Goal: Task Accomplishment & Management: Manage account settings

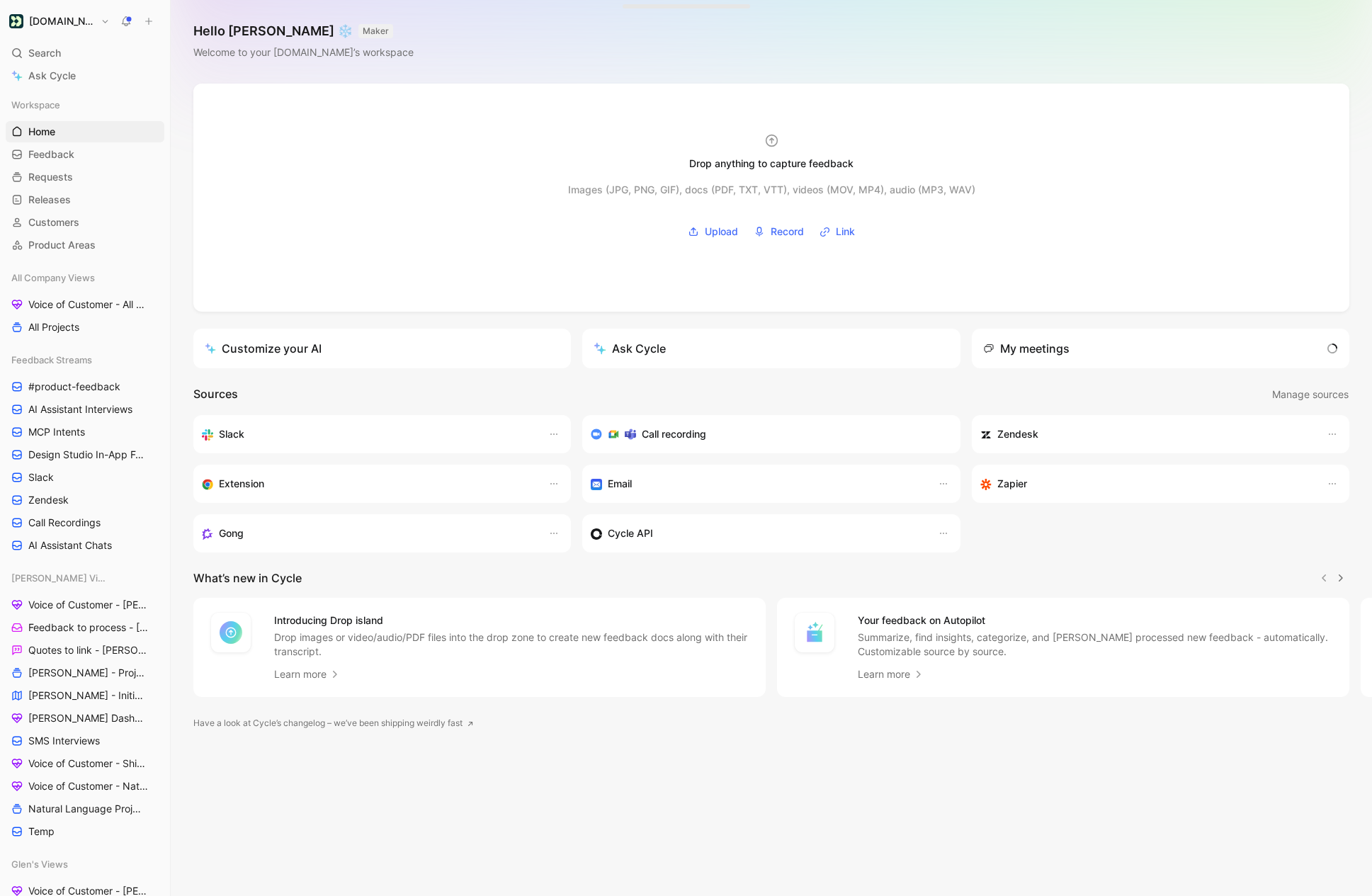
click at [78, 22] on h1 "[DOMAIN_NAME]" at bounding box center [61, 22] width 66 height 13
click at [94, 145] on div "Workspace settings G then S" at bounding box center [96, 146] width 174 height 22
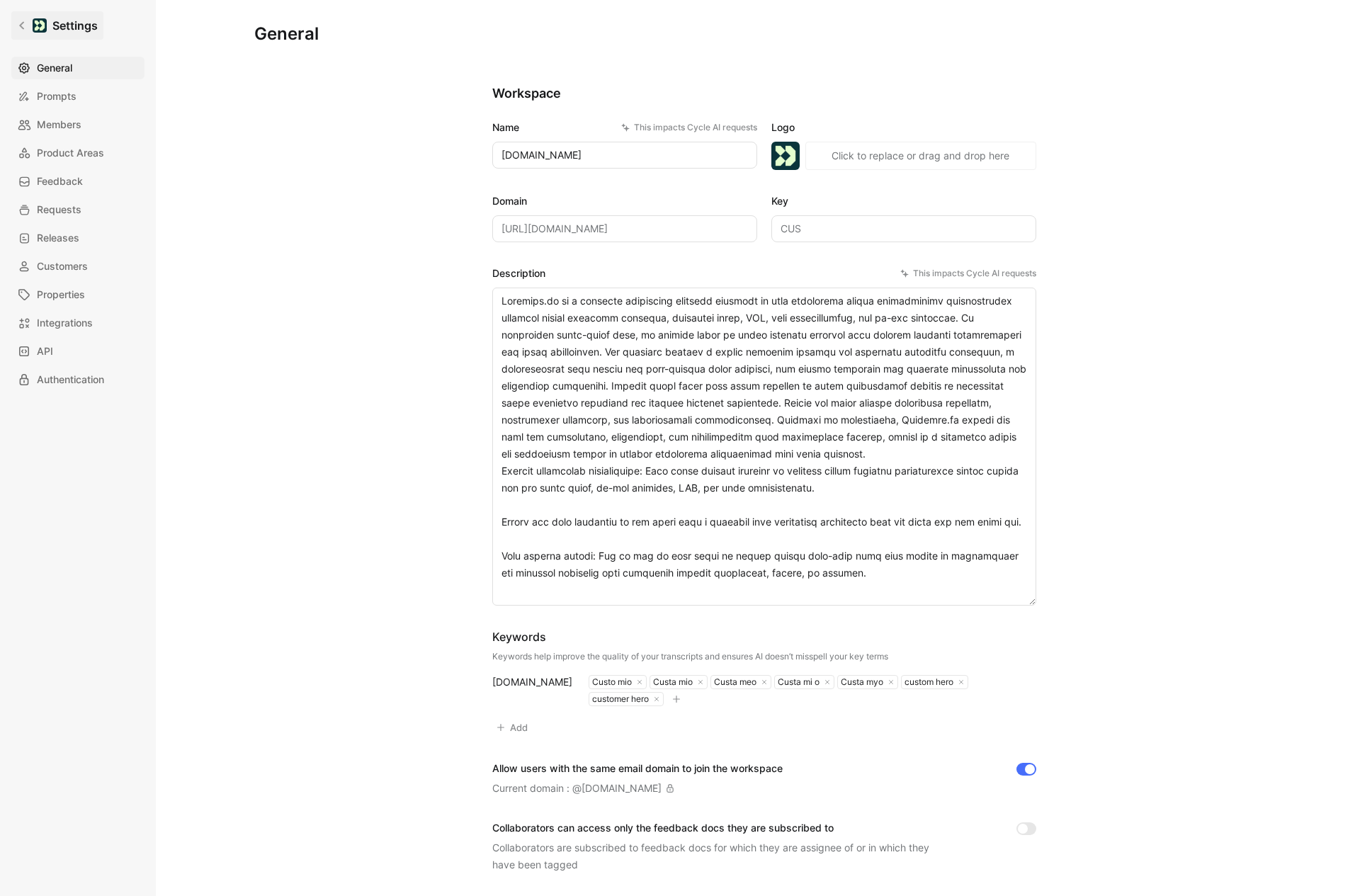
click at [22, 29] on icon at bounding box center [21, 26] width 5 height 8
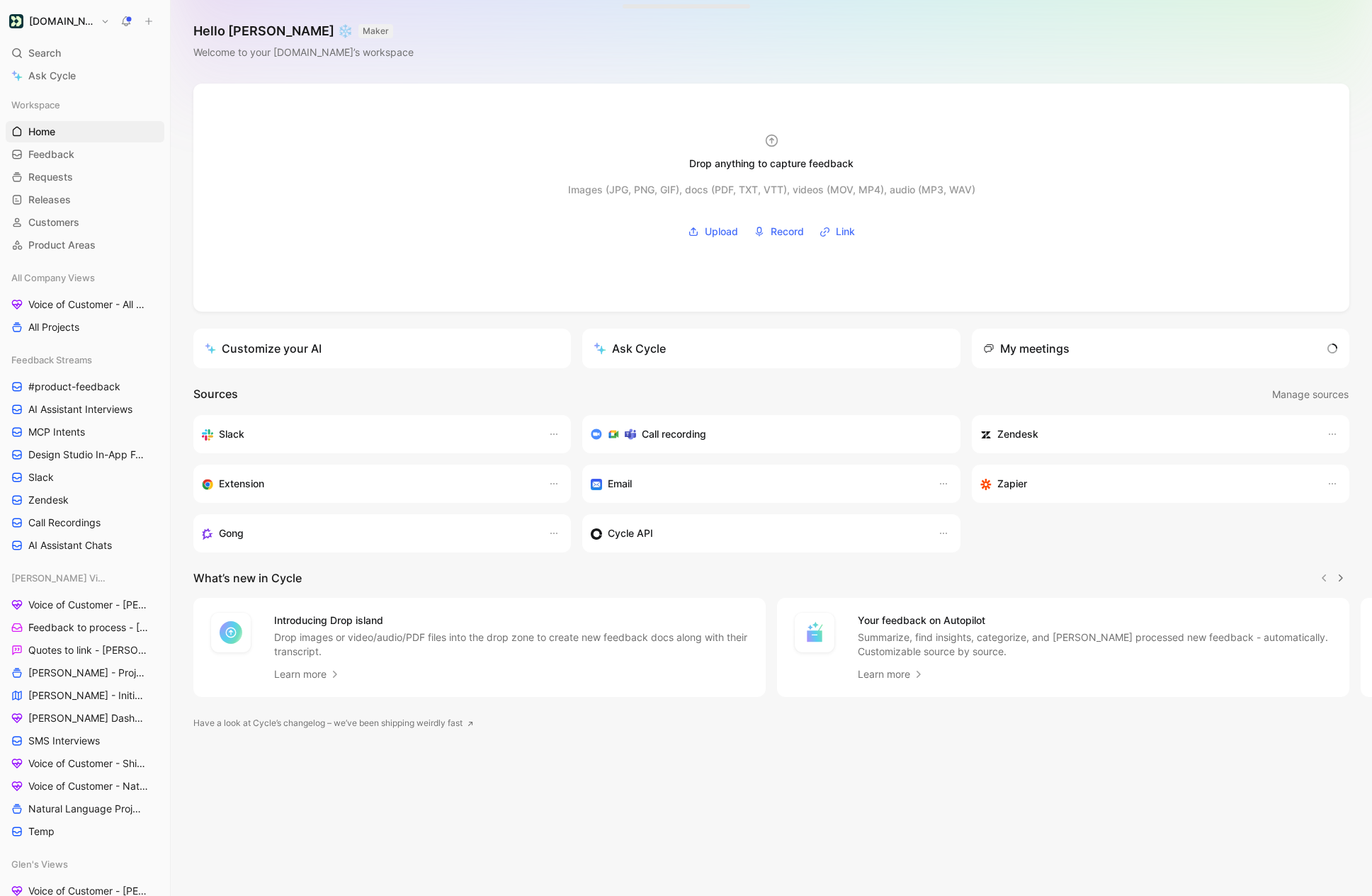
click at [74, 32] on div "Customer.io Search ⌘ K Ask Cycle Workspace Home G then H Feedback G then F Requ…" at bounding box center [84, 448] width 170 height 896
click at [74, 18] on h1 "[DOMAIN_NAME]" at bounding box center [61, 22] width 66 height 13
click at [69, 90] on div "Account settings" at bounding box center [96, 92] width 174 height 22
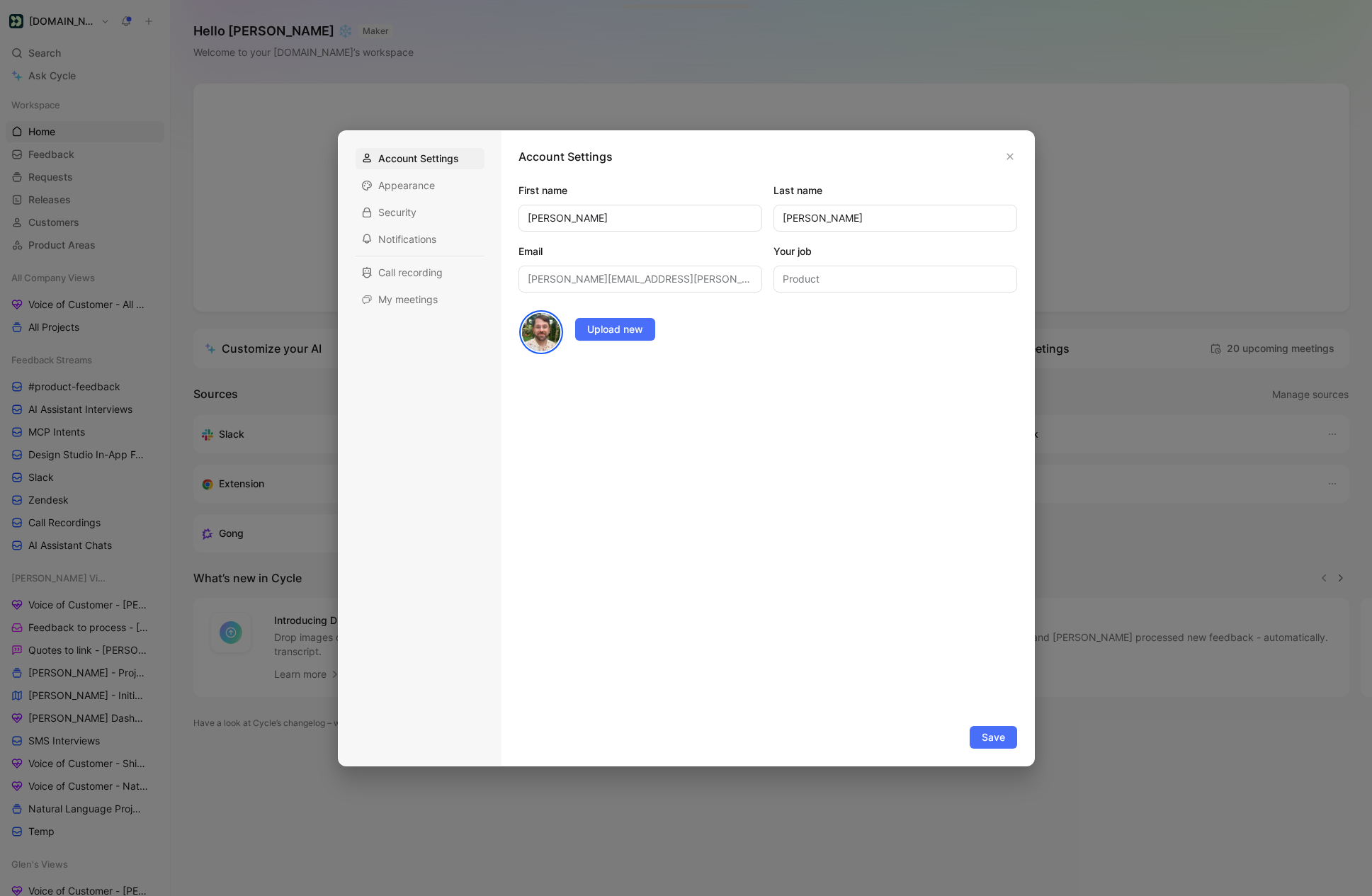
click at [81, 100] on div at bounding box center [686, 448] width 1372 height 896
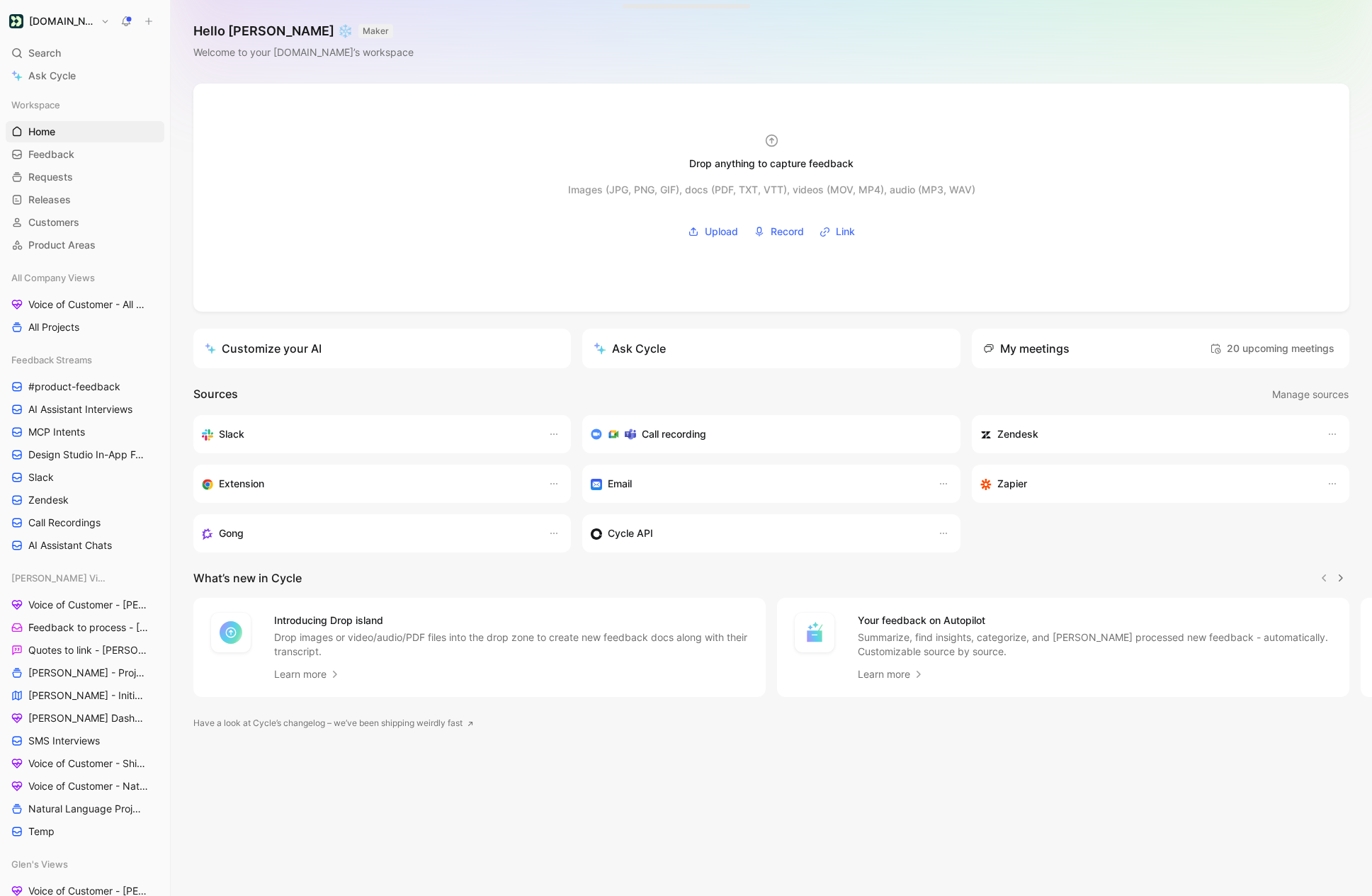
click at [69, 36] on div "Customer.io Search ⌘ K Ask Cycle Workspace Home G then H Feedback G then F Requ…" at bounding box center [84, 448] width 170 height 896
click at [69, 24] on h1 "[DOMAIN_NAME]" at bounding box center [61, 22] width 66 height 13
click at [57, 153] on div "Workspace settings G then S" at bounding box center [96, 146] width 174 height 22
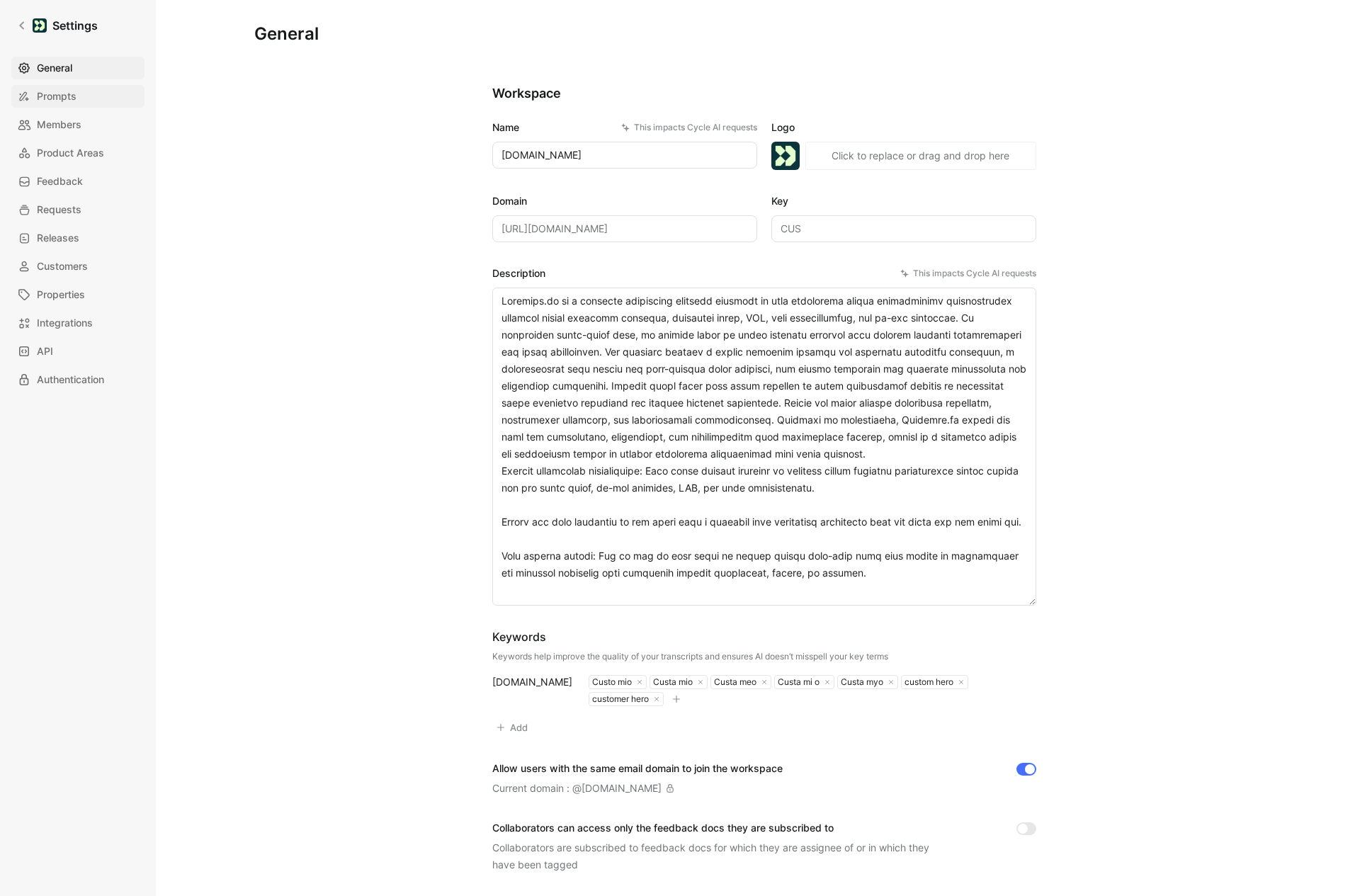
click at [60, 99] on span "Prompts" at bounding box center [57, 96] width 40 height 17
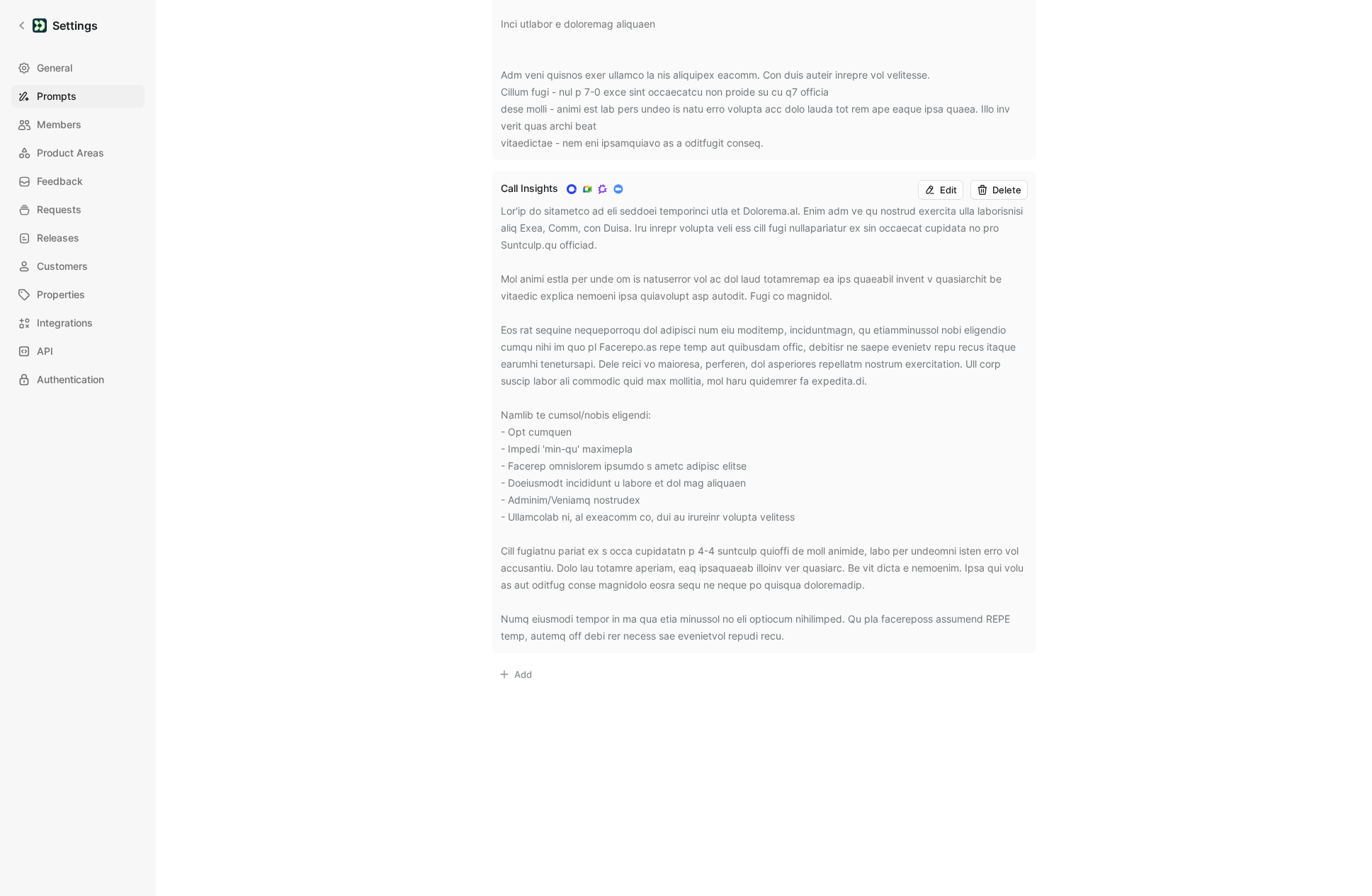
scroll to position [708, 0]
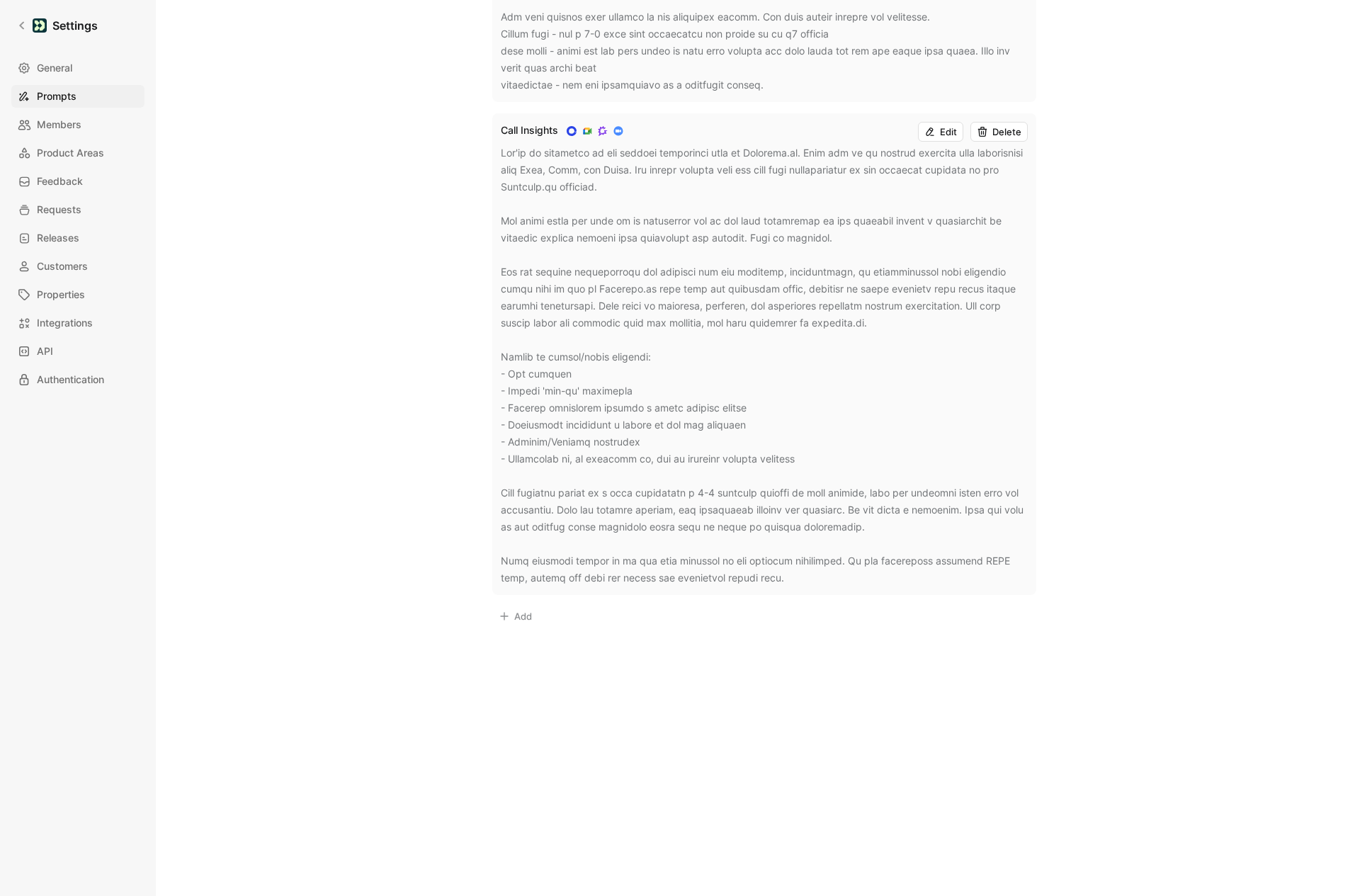
click at [943, 137] on button "Edit" at bounding box center [940, 131] width 45 height 20
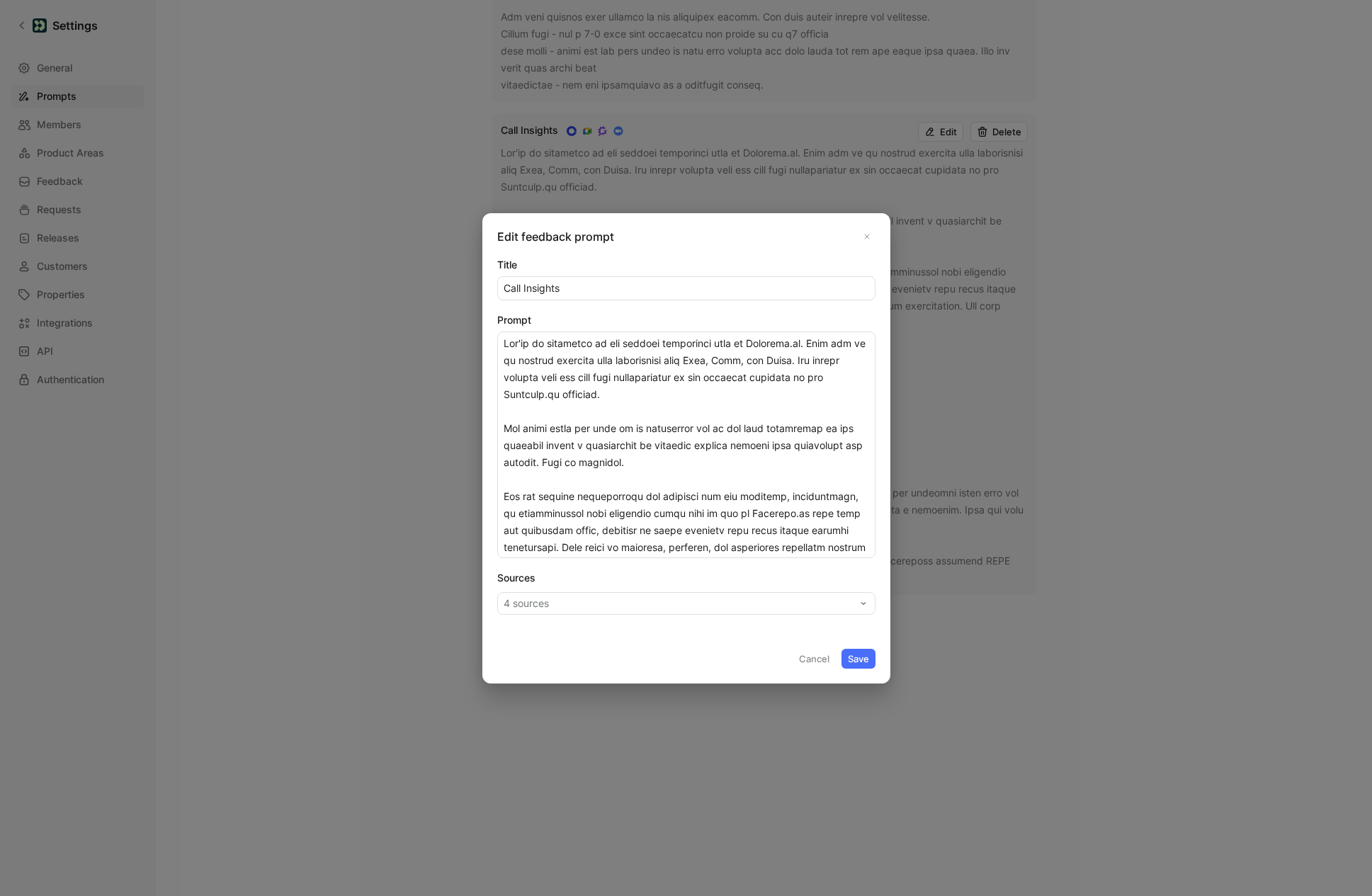
click at [605, 604] on button "4 sources" at bounding box center [686, 604] width 378 height 22
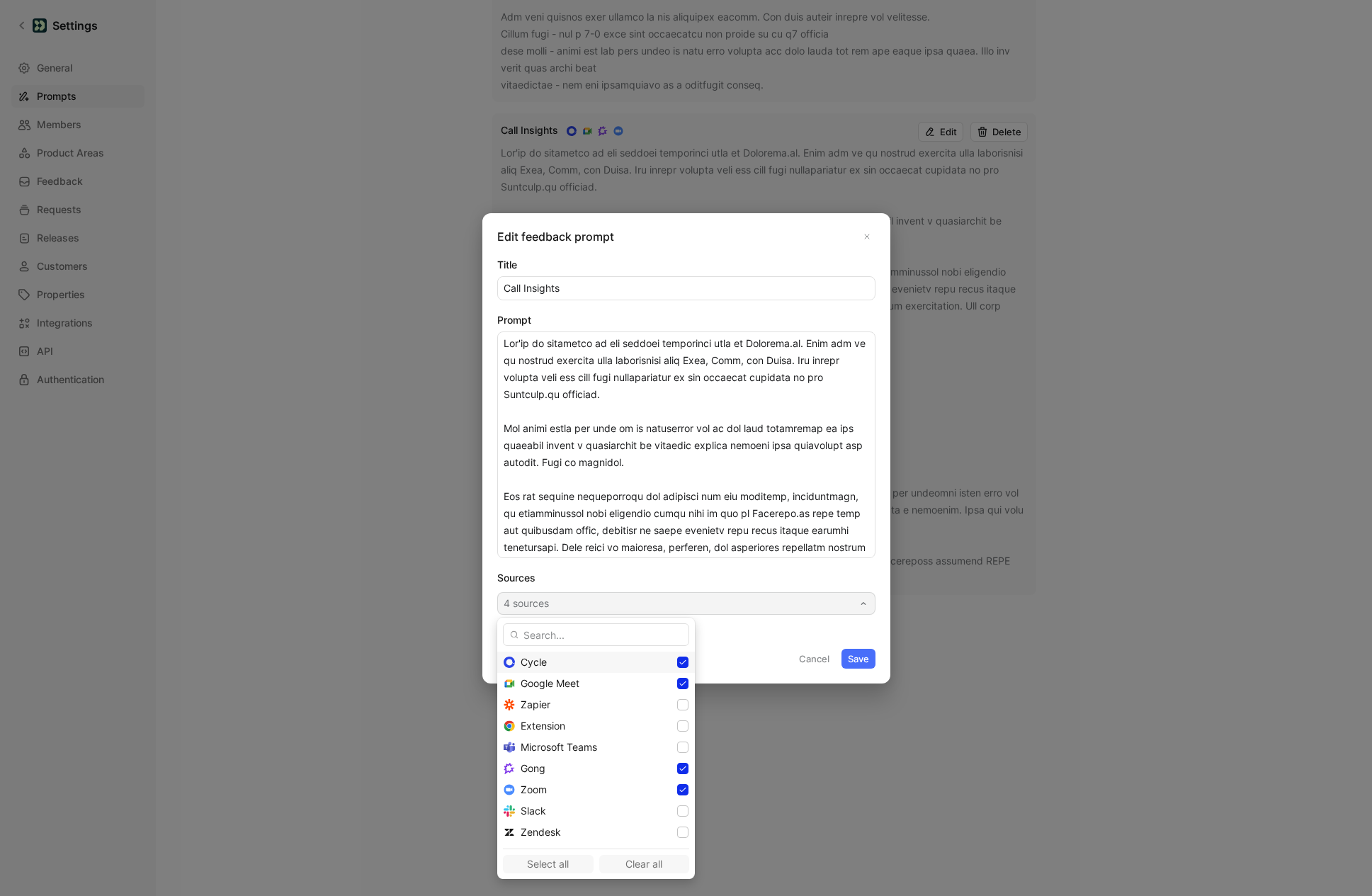
click at [577, 665] on div "Cycle" at bounding box center [596, 662] width 150 height 17
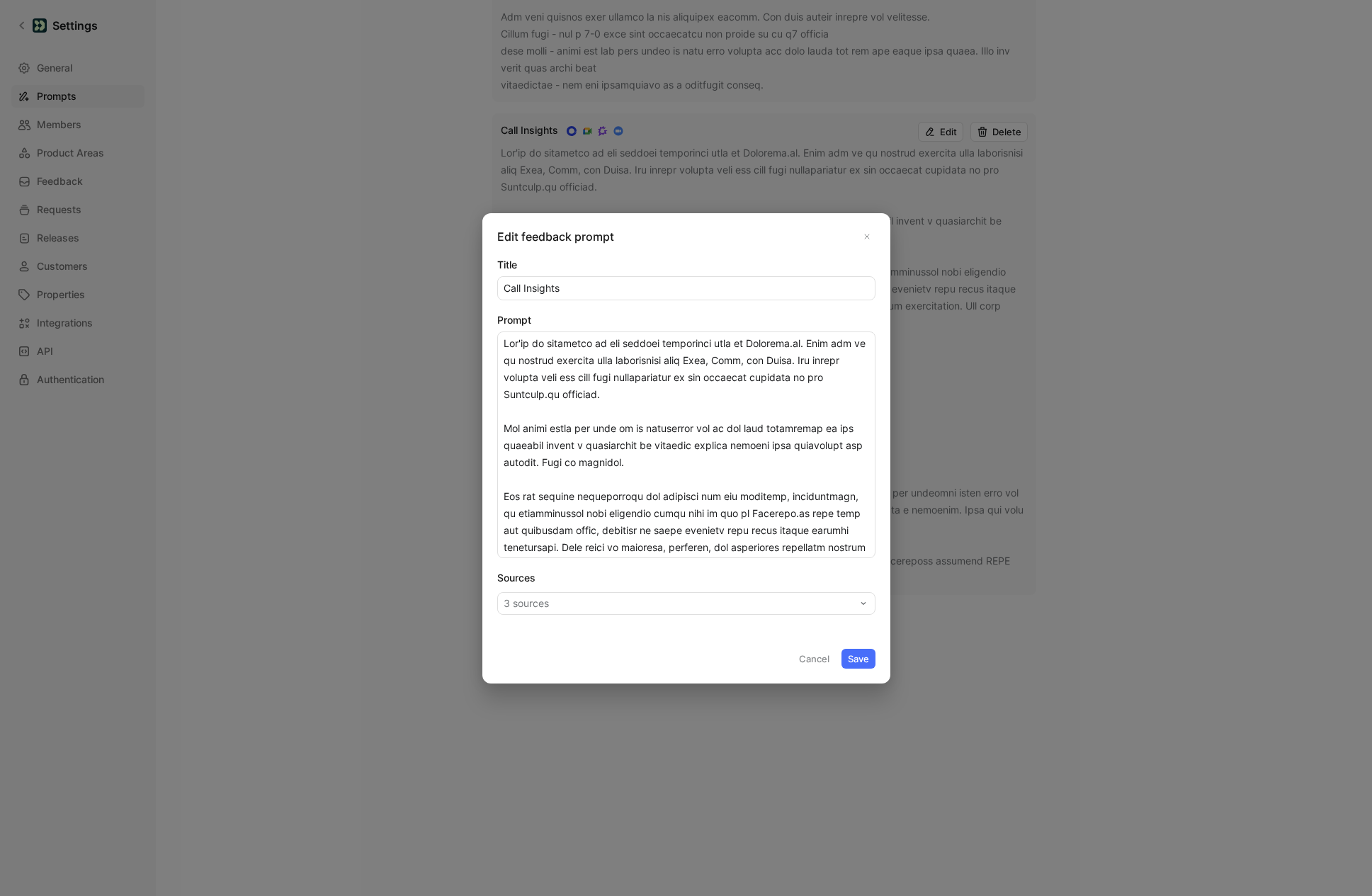
click at [866, 660] on button "Save" at bounding box center [858, 659] width 34 height 20
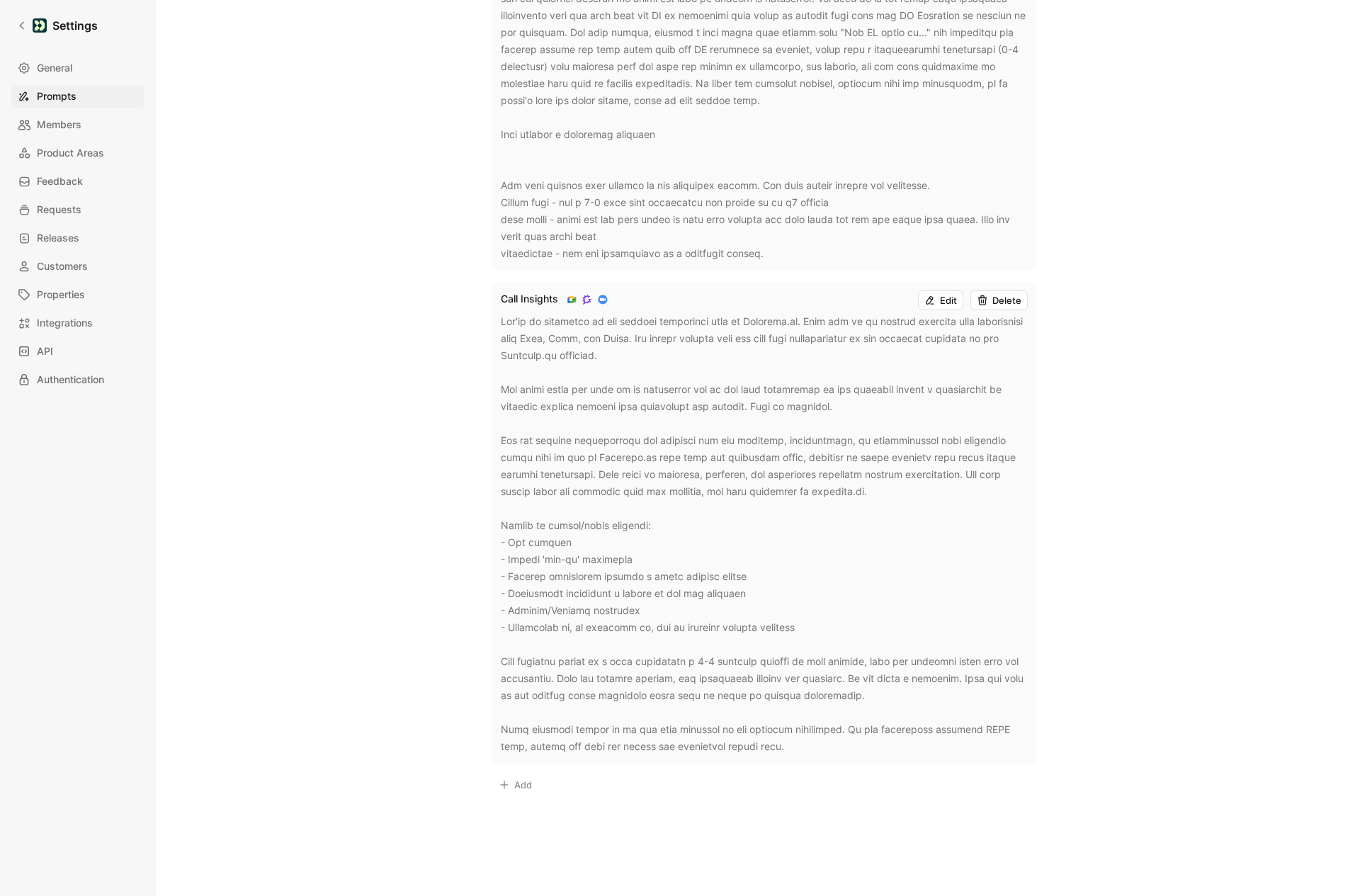
scroll to position [0, 0]
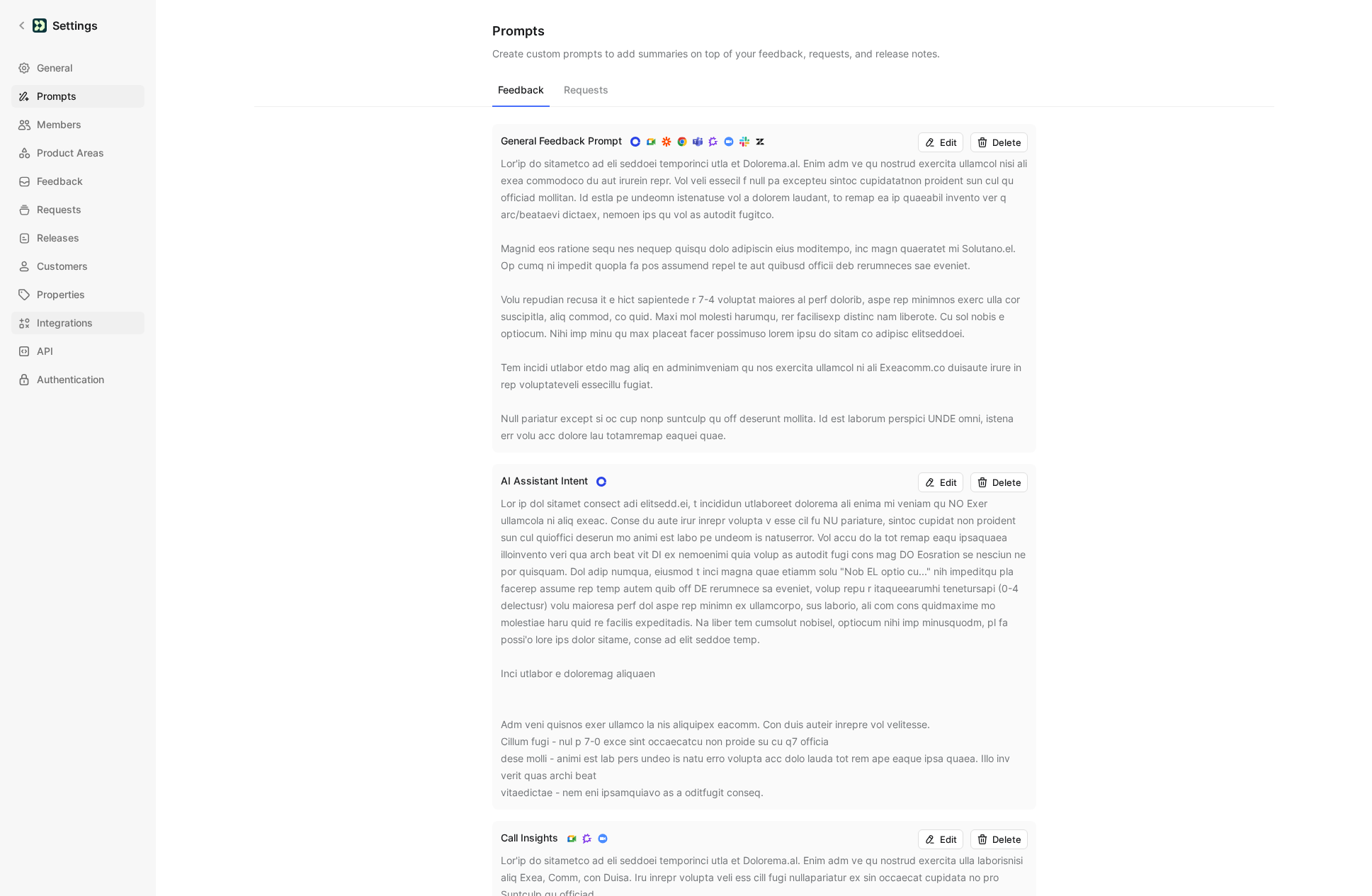
click at [83, 318] on span "Integrations" at bounding box center [64, 323] width 56 height 17
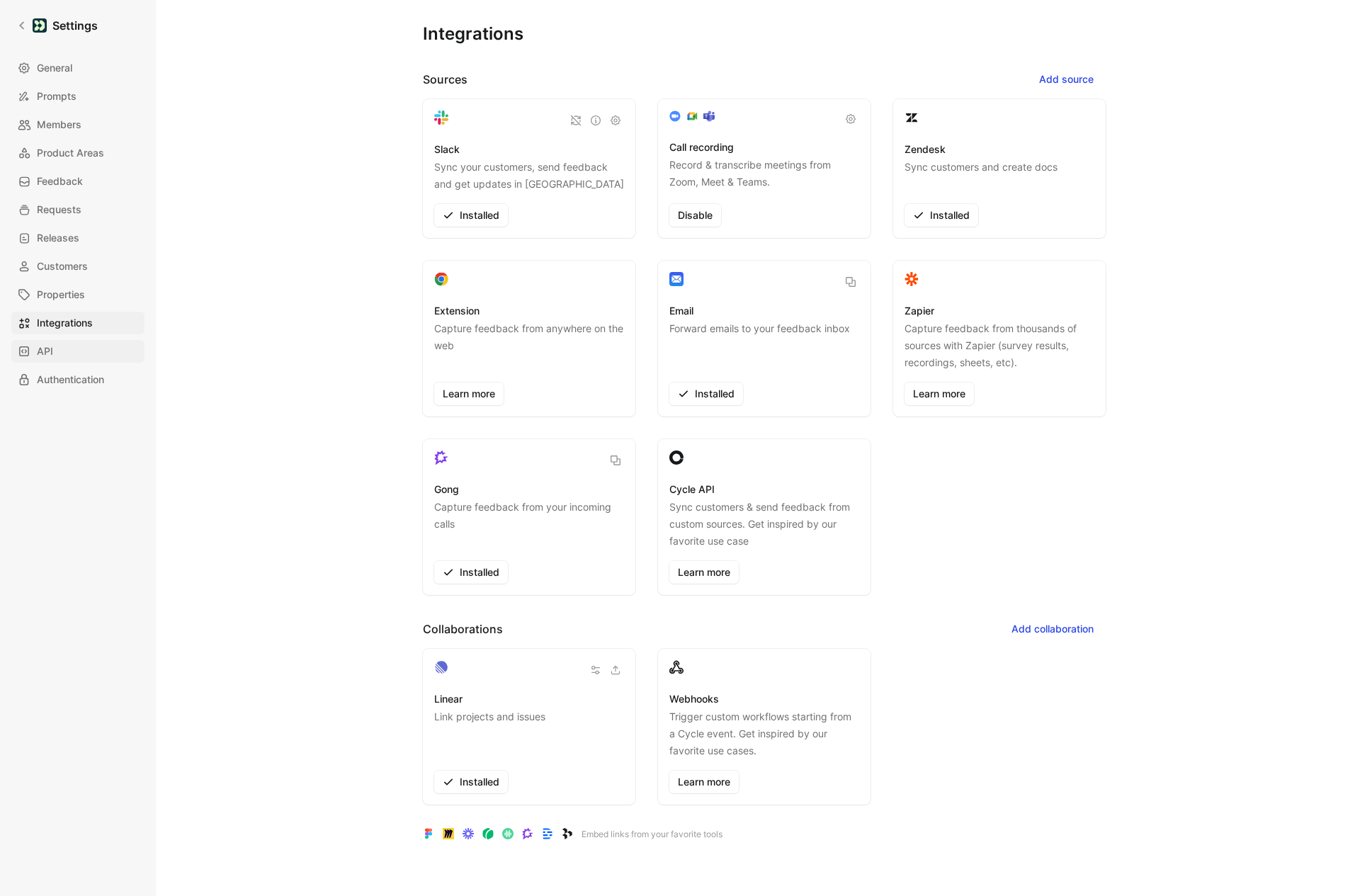
click at [92, 358] on link "API" at bounding box center [77, 351] width 133 height 22
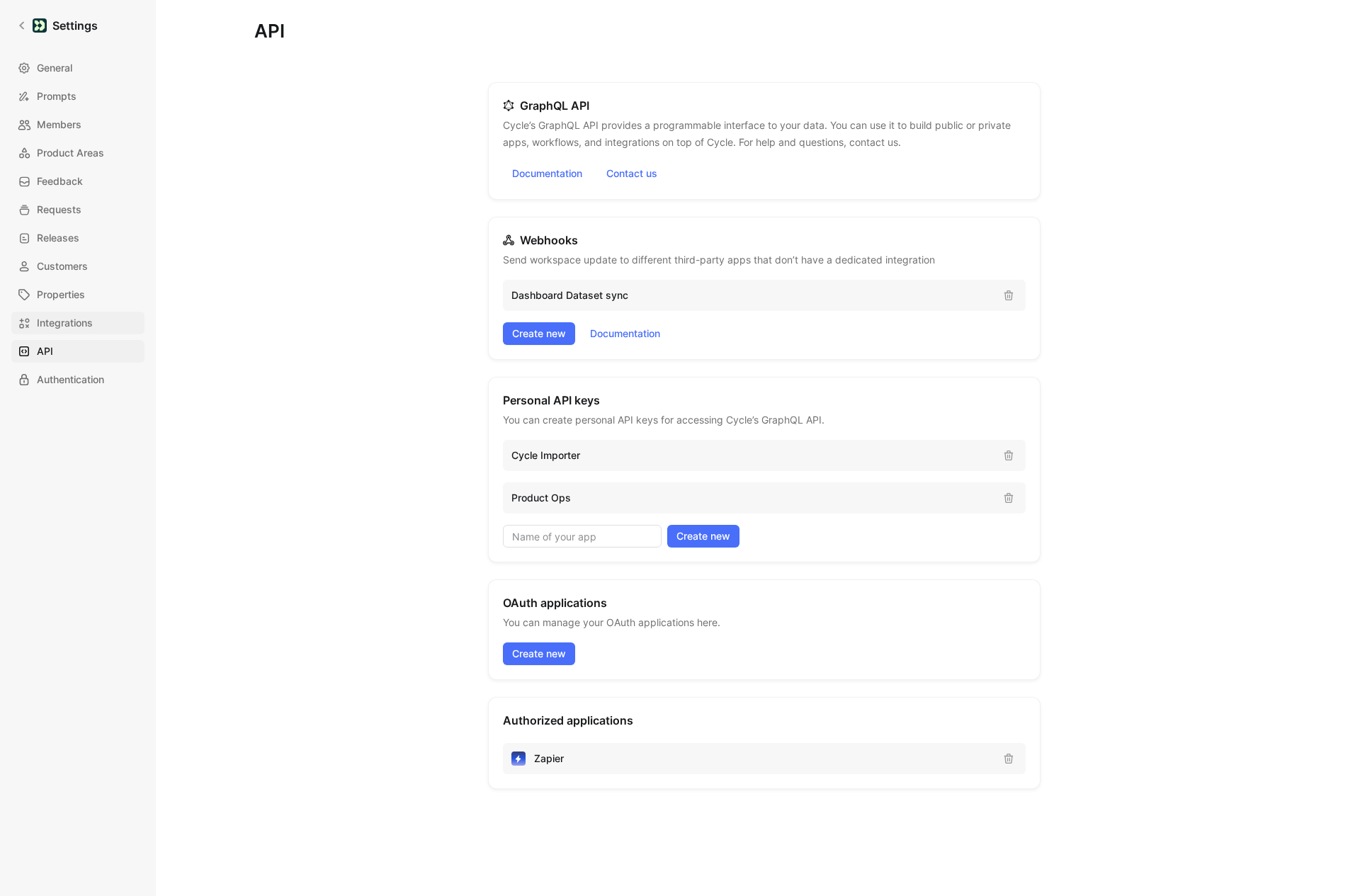
click at [88, 327] on span "Integrations" at bounding box center [64, 323] width 56 height 17
